Goal: Find specific page/section: Find specific page/section

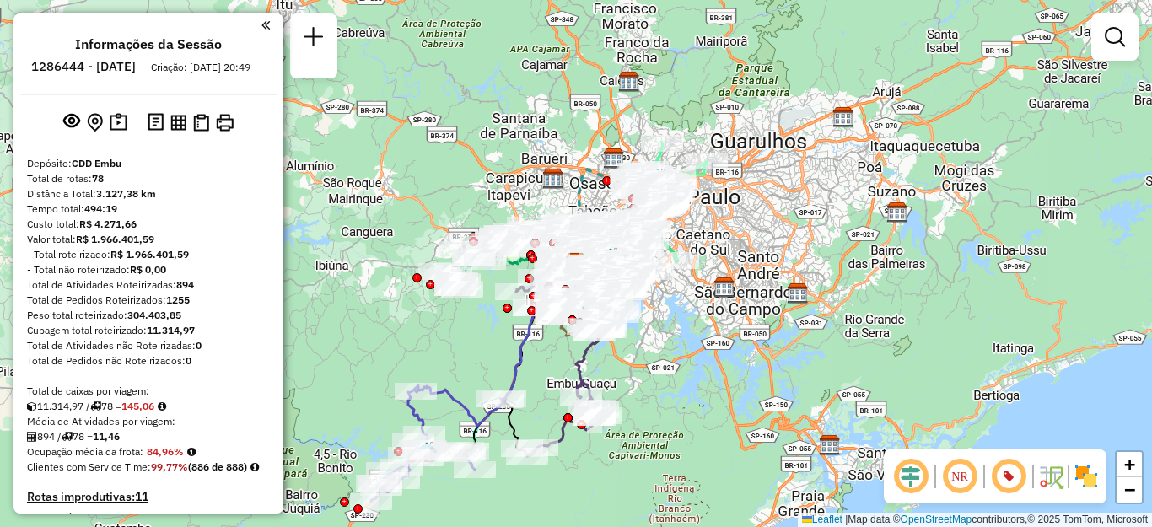
click at [1086, 478] on img at bounding box center [1086, 476] width 27 height 27
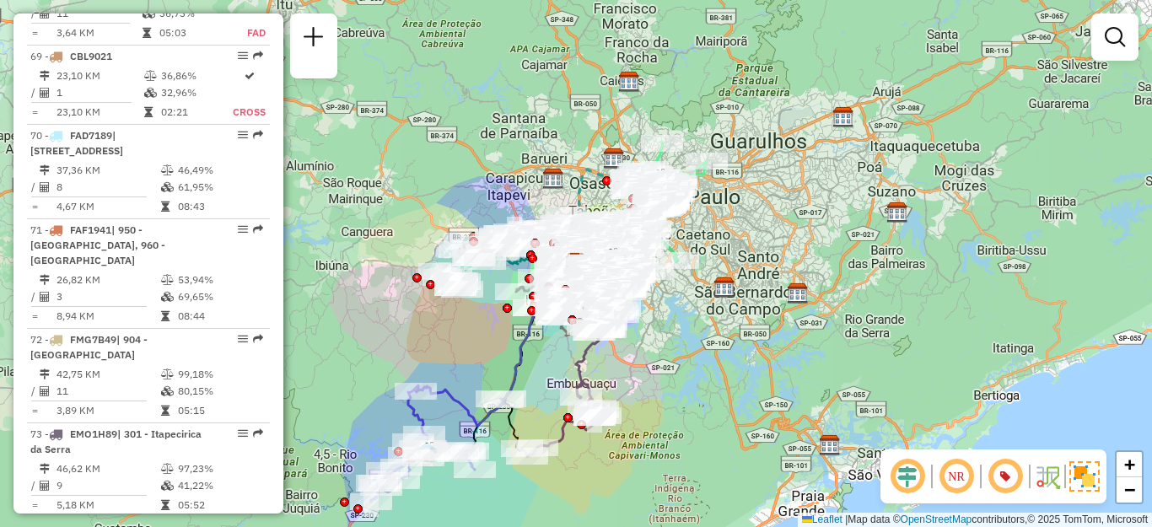
scroll to position [641, 0]
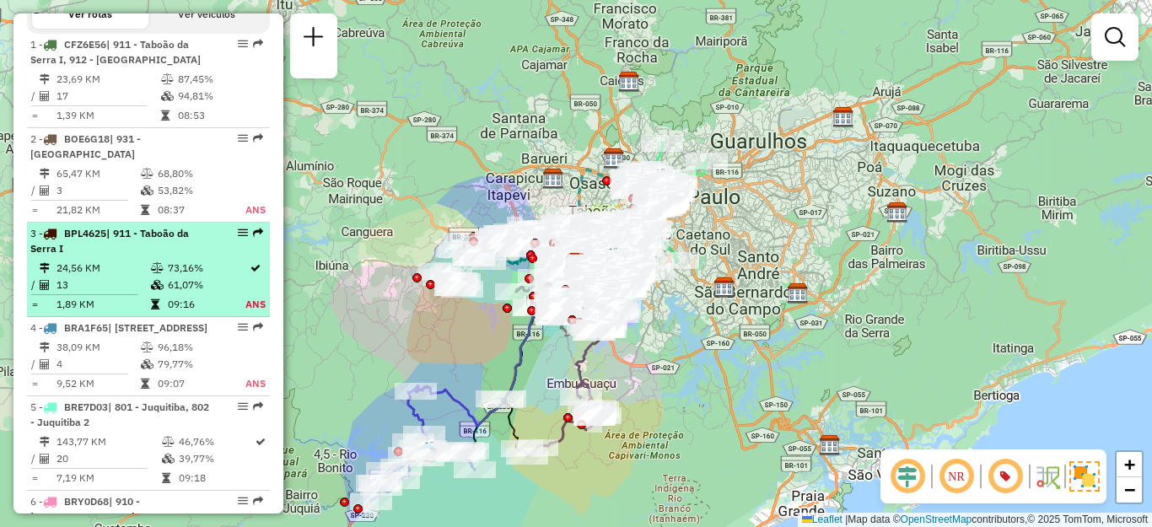
click at [143, 256] on div "3 - BPL4625 | 911 - Taboão da Serra I" at bounding box center [119, 241] width 179 height 30
select select "**********"
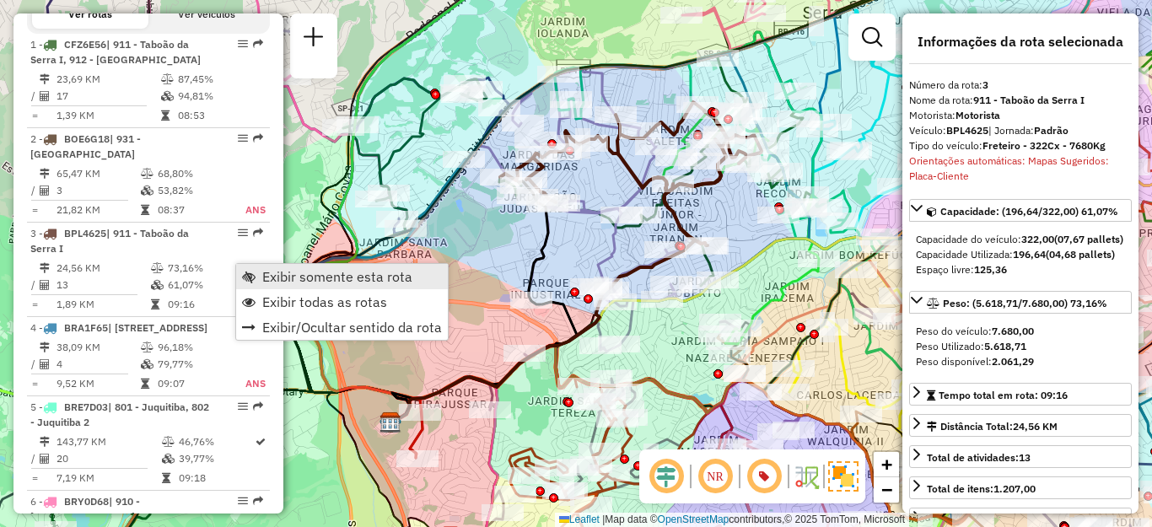
click at [291, 279] on span "Exibir somente esta rota" at bounding box center [337, 276] width 150 height 13
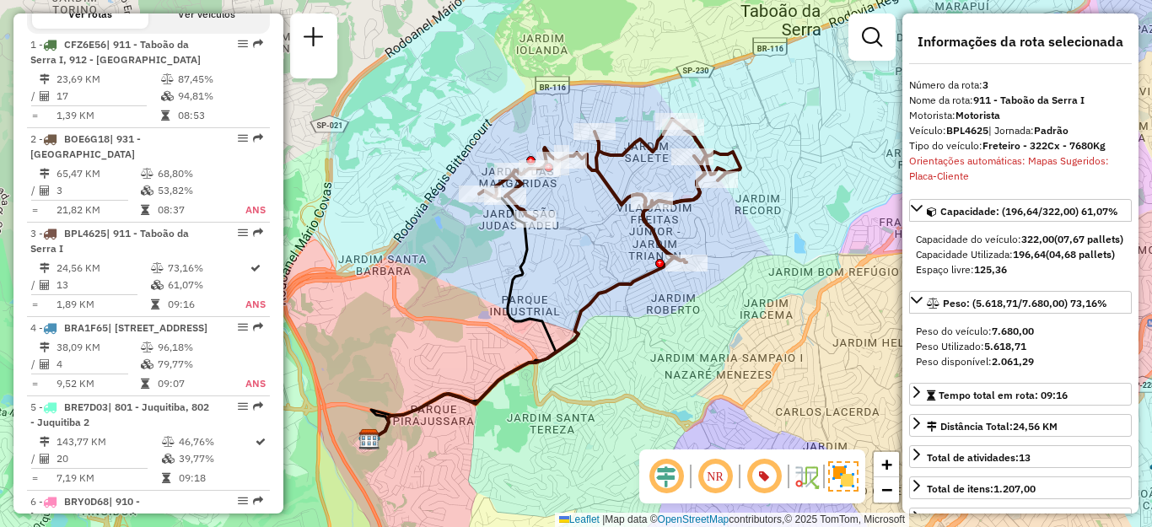
drag, startPoint x: 675, startPoint y: 145, endPoint x: 610, endPoint y: 220, distance: 99.3
click at [610, 220] on icon at bounding box center [609, 190] width 261 height 143
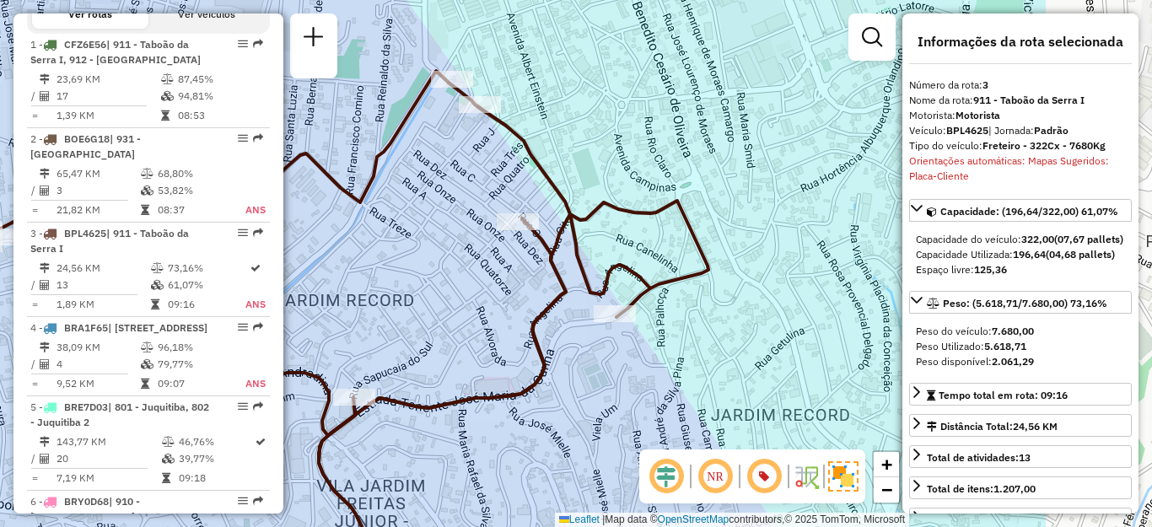
drag, startPoint x: 675, startPoint y: 237, endPoint x: 446, endPoint y: 268, distance: 230.7
click at [446, 268] on div "Janela de atendimento Grade de atendimento Capacidade Transportadoras Veículos …" at bounding box center [576, 263] width 1152 height 527
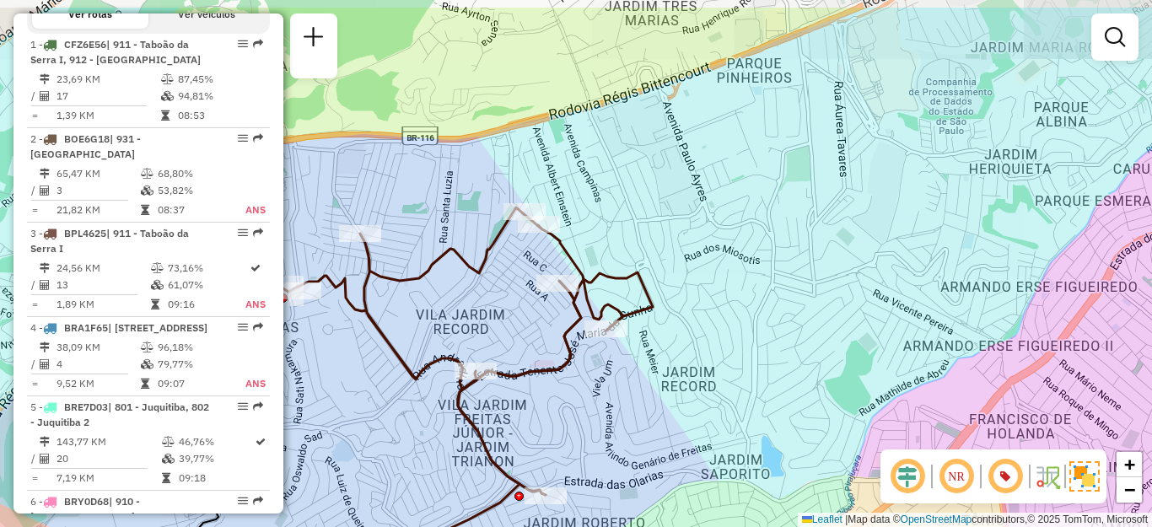
drag, startPoint x: 919, startPoint y: 184, endPoint x: 835, endPoint y: 250, distance: 106.3
click at [843, 250] on div "Janela de atendimento Grade de atendimento Capacidade Transportadoras Veículos …" at bounding box center [576, 263] width 1152 height 527
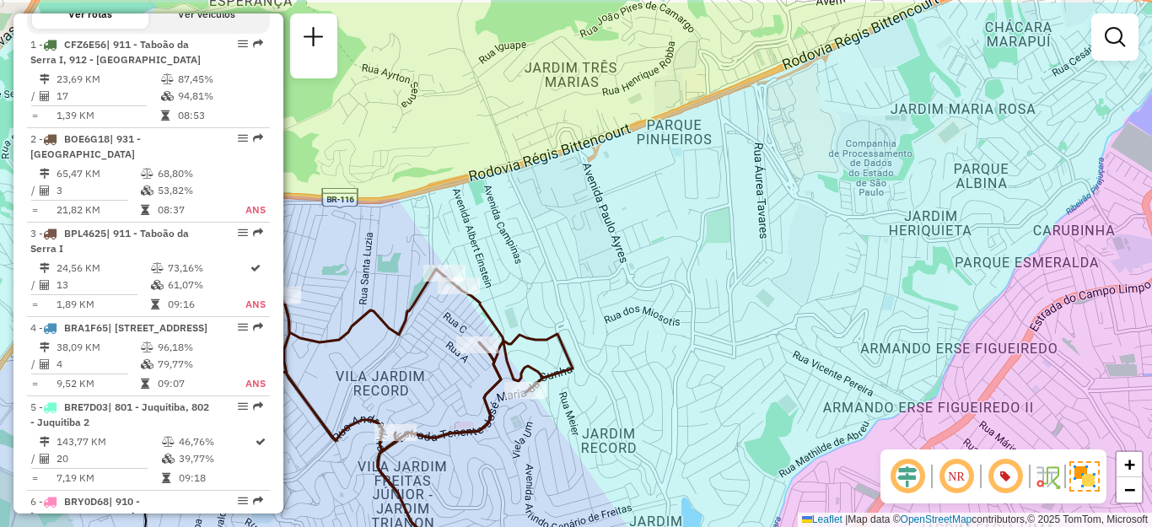
drag, startPoint x: 737, startPoint y: 134, endPoint x: 701, endPoint y: 191, distance: 67.9
click at [701, 191] on div "Janela de atendimento Grade de atendimento Capacidade Transportadoras Veículos …" at bounding box center [576, 263] width 1152 height 527
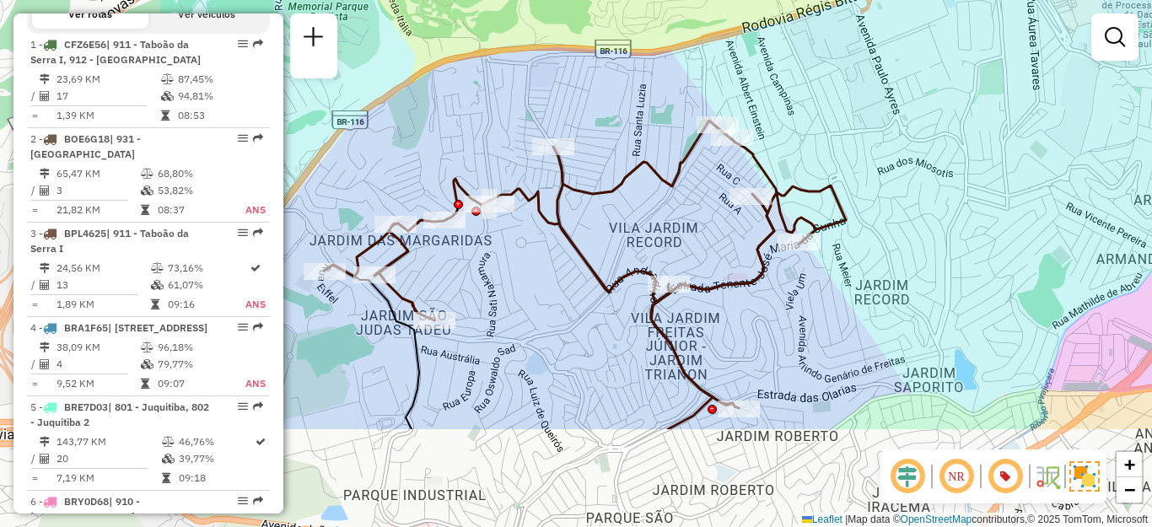
drag, startPoint x: 655, startPoint y: 312, endPoint x: 933, endPoint y: 159, distance: 317.1
click at [933, 159] on div "Janela de atendimento Grade de atendimento Capacidade Transportadoras Veículos …" at bounding box center [576, 263] width 1152 height 527
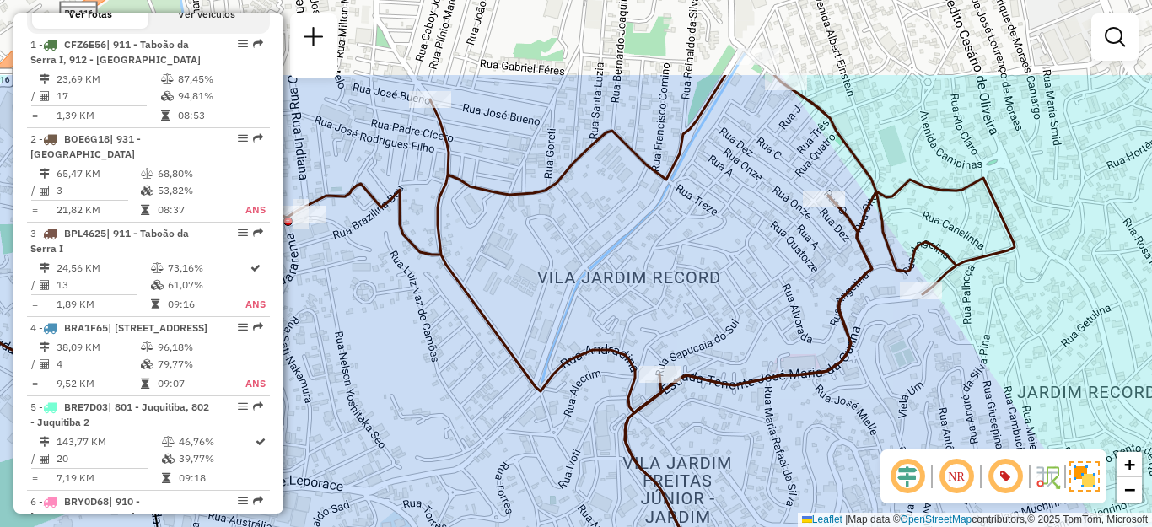
drag, startPoint x: 644, startPoint y: 295, endPoint x: 536, endPoint y: 422, distance: 166.3
click at [537, 423] on div "Janela de atendimento Grade de atendimento Capacidade Transportadoras Veículos …" at bounding box center [576, 263] width 1152 height 527
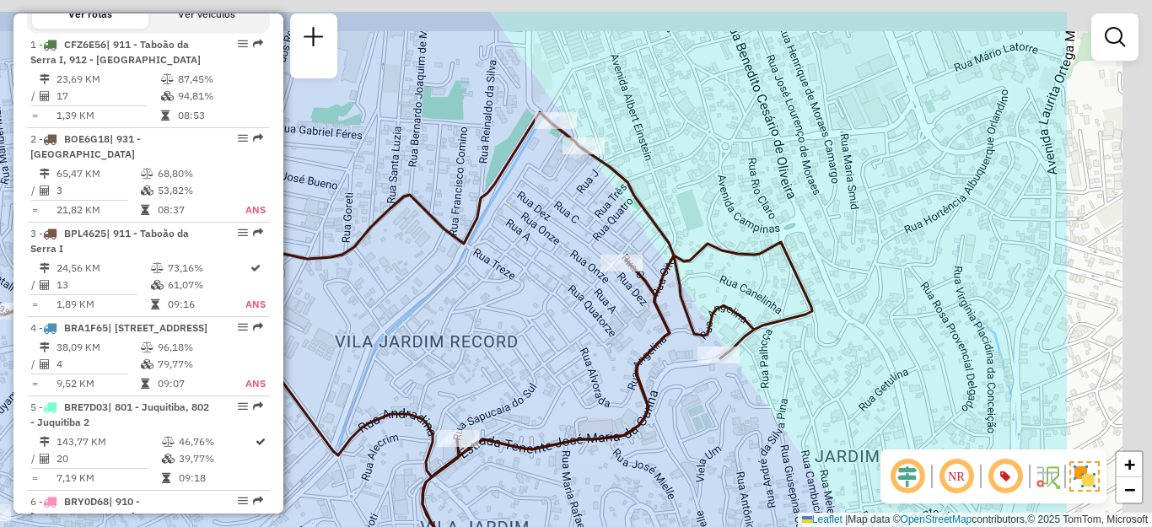
drag, startPoint x: 803, startPoint y: 158, endPoint x: 594, endPoint y: 220, distance: 218.3
click at [596, 223] on div "Janela de atendimento Grade de atendimento Capacidade Transportadoras Veículos …" at bounding box center [576, 263] width 1152 height 527
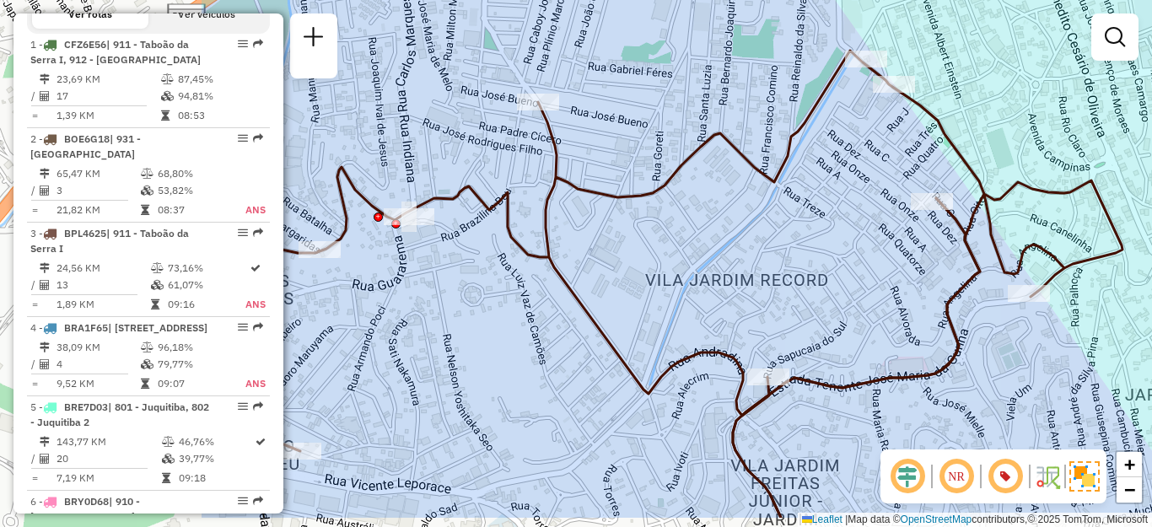
drag, startPoint x: 445, startPoint y: 292, endPoint x: 765, endPoint y: 229, distance: 325.7
click at [765, 229] on div "Janela de atendimento Grade de atendimento Capacidade Transportadoras Veículos …" at bounding box center [576, 263] width 1152 height 527
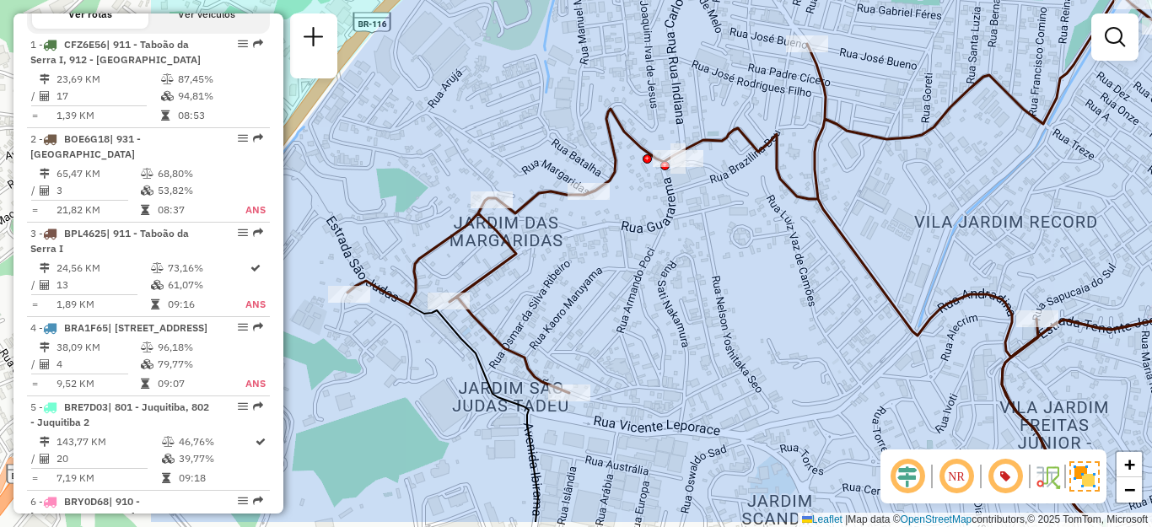
drag, startPoint x: 516, startPoint y: 330, endPoint x: 784, endPoint y: 268, distance: 274.4
click at [784, 269] on div "Janela de atendimento Grade de atendimento Capacidade Transportadoras Veículos …" at bounding box center [576, 263] width 1152 height 527
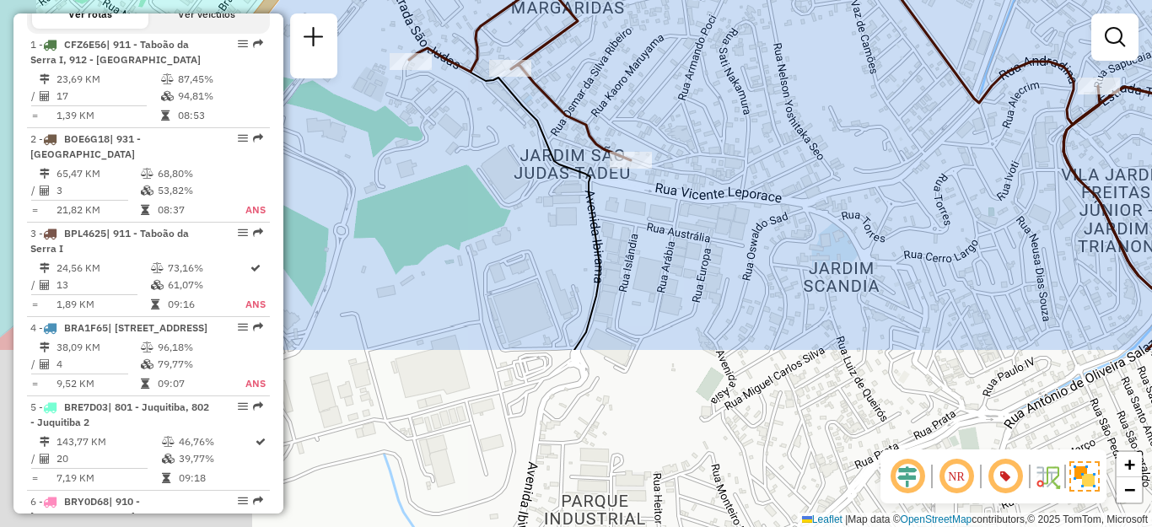
drag, startPoint x: 703, startPoint y: 385, endPoint x: 768, endPoint y: 129, distance: 263.7
click at [768, 129] on div "Janela de atendimento Grade de atendimento Capacidade Transportadoras Veículos …" at bounding box center [576, 263] width 1152 height 527
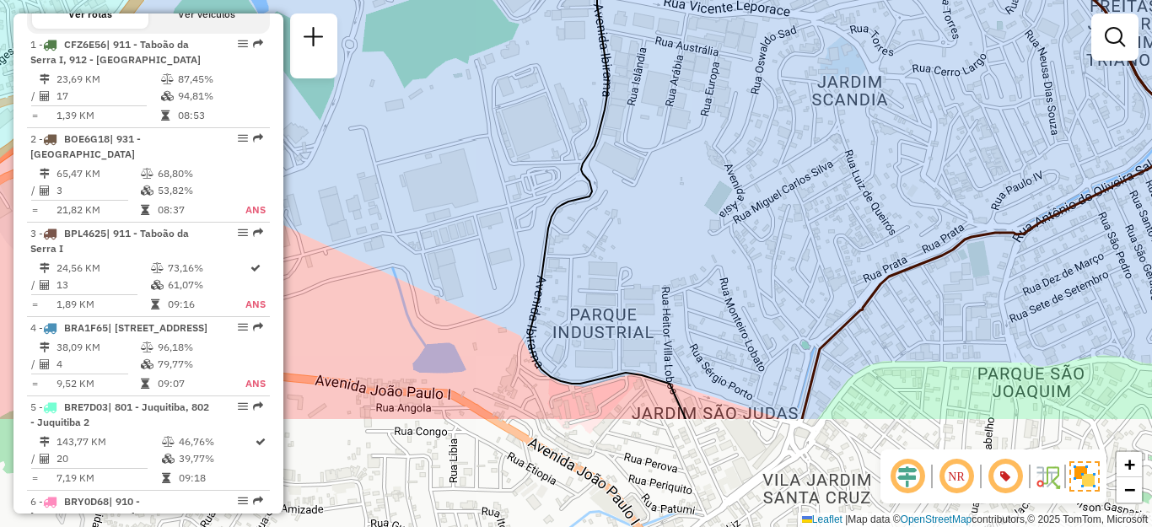
drag, startPoint x: 733, startPoint y: 326, endPoint x: 737, endPoint y: 191, distance: 135.9
click at [737, 191] on div "Janela de atendimento Grade de atendimento Capacidade Transportadoras Veículos …" at bounding box center [576, 263] width 1152 height 527
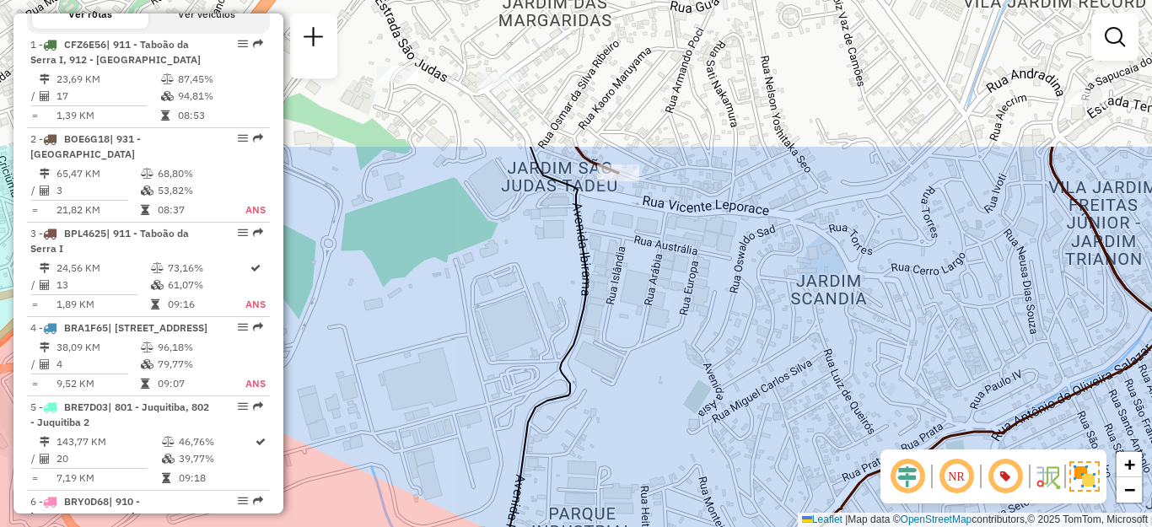
drag, startPoint x: 715, startPoint y: 224, endPoint x: 702, endPoint y: 401, distance: 176.8
click at [694, 420] on div "Janela de atendimento Grade de atendimento Capacidade Transportadoras Veículos …" at bounding box center [576, 263] width 1152 height 527
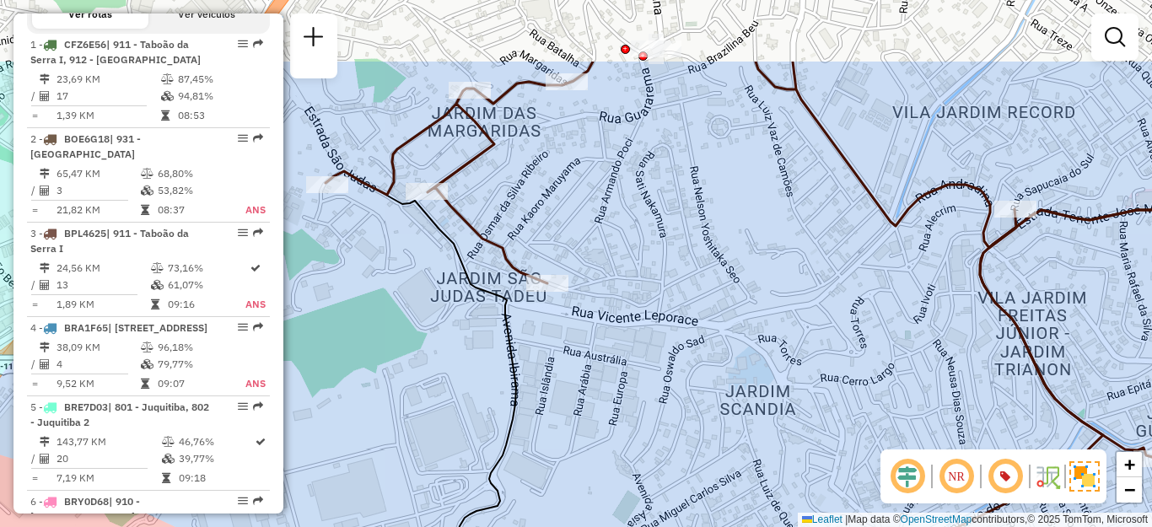
drag, startPoint x: 840, startPoint y: 227, endPoint x: 689, endPoint y: 342, distance: 189.6
click at [752, 348] on div "Janela de atendimento Grade de atendimento Capacidade Transportadoras Veículos …" at bounding box center [576, 263] width 1152 height 527
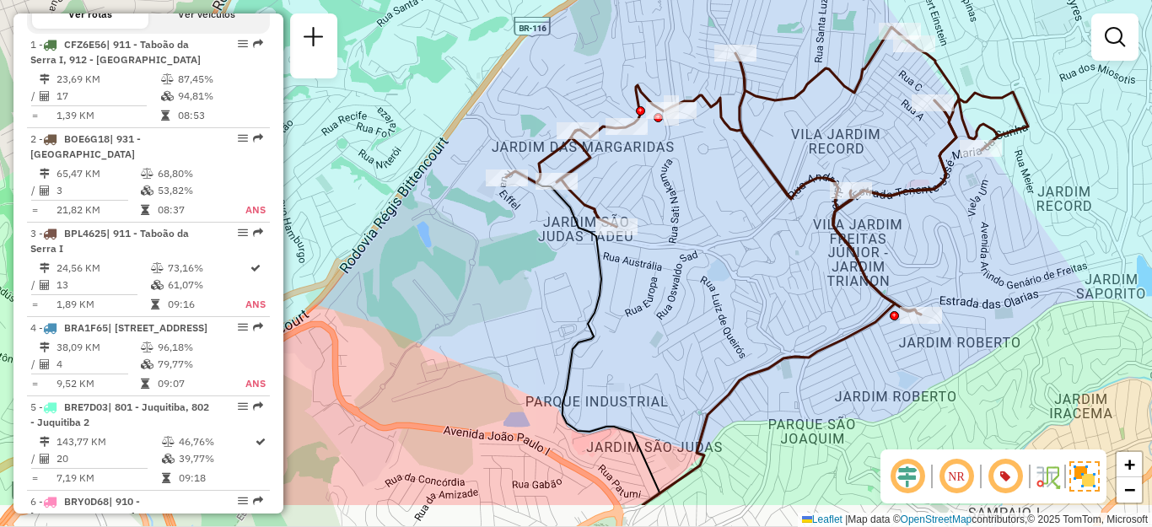
drag, startPoint x: 720, startPoint y: 383, endPoint x: 705, endPoint y: 304, distance: 80.7
click at [705, 304] on div "Janela de atendimento Grade de atendimento Capacidade Transportadoras Veículos …" at bounding box center [576, 263] width 1152 height 527
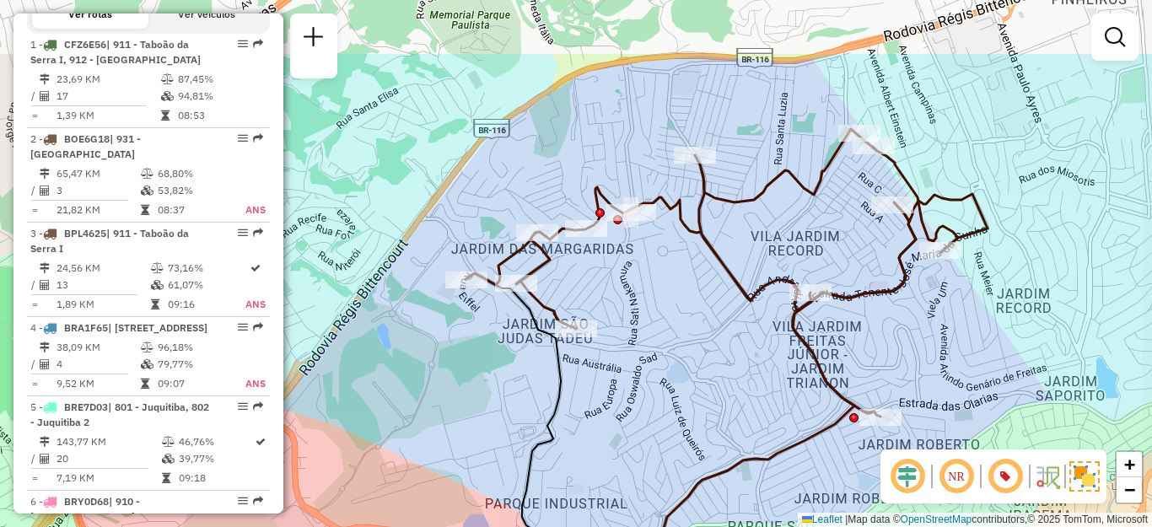
drag, startPoint x: 670, startPoint y: 273, endPoint x: 618, endPoint y: 387, distance: 125.0
click at [618, 387] on div "Janela de atendimento Grade de atendimento Capacidade Transportadoras Veículos …" at bounding box center [576, 263] width 1152 height 527
